Goal: Task Accomplishment & Management: Use online tool/utility

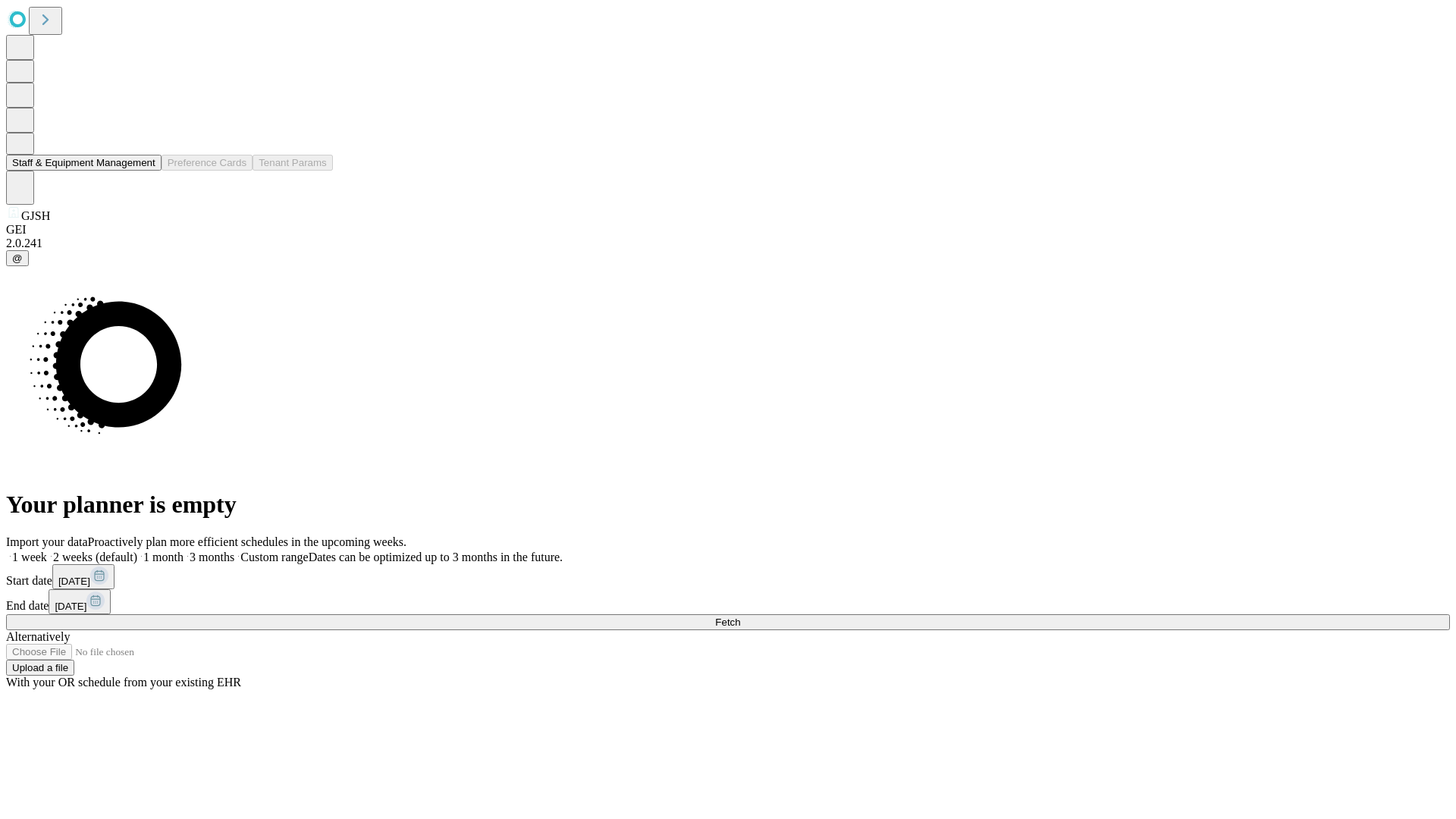
click at [145, 171] on button "Staff & Equipment Management" at bounding box center [84, 163] width 155 height 16
